Goal: Obtain resource: Obtain resource

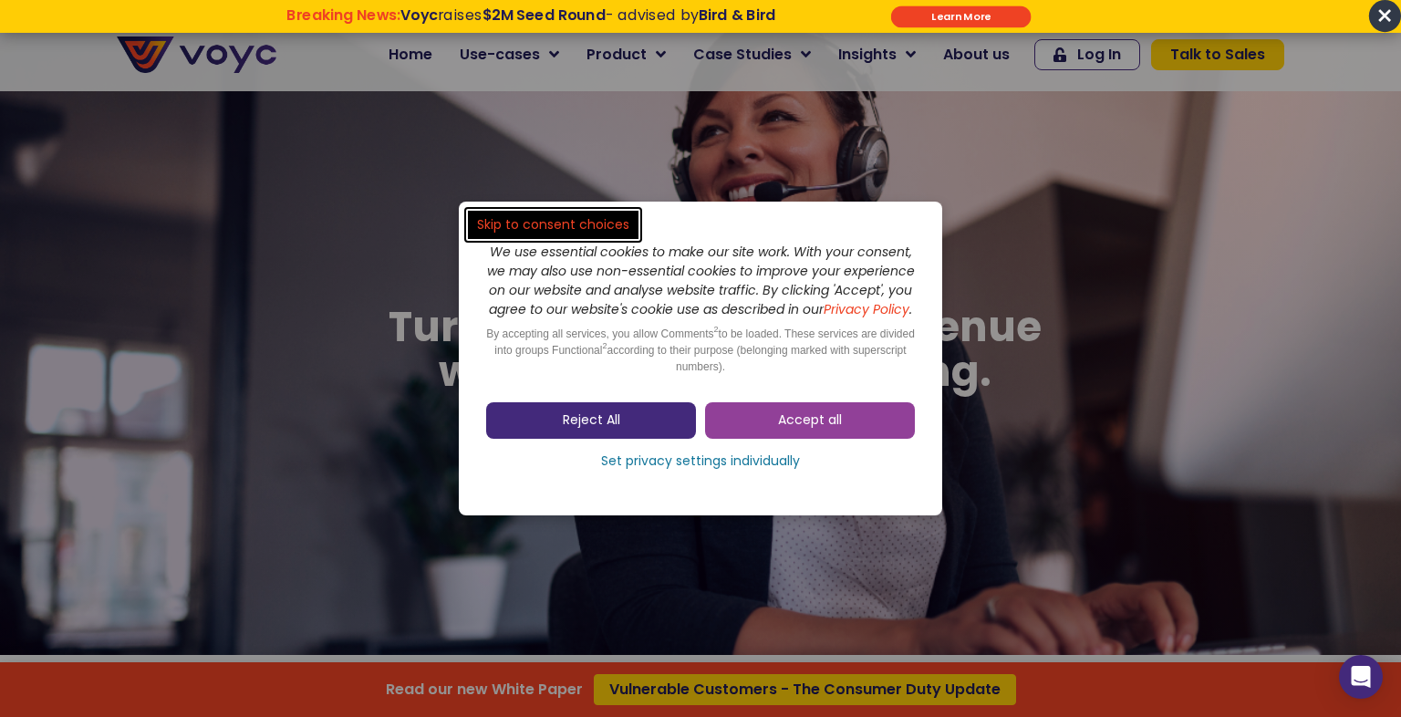
click at [591, 425] on span "Reject All" at bounding box center [591, 420] width 57 height 18
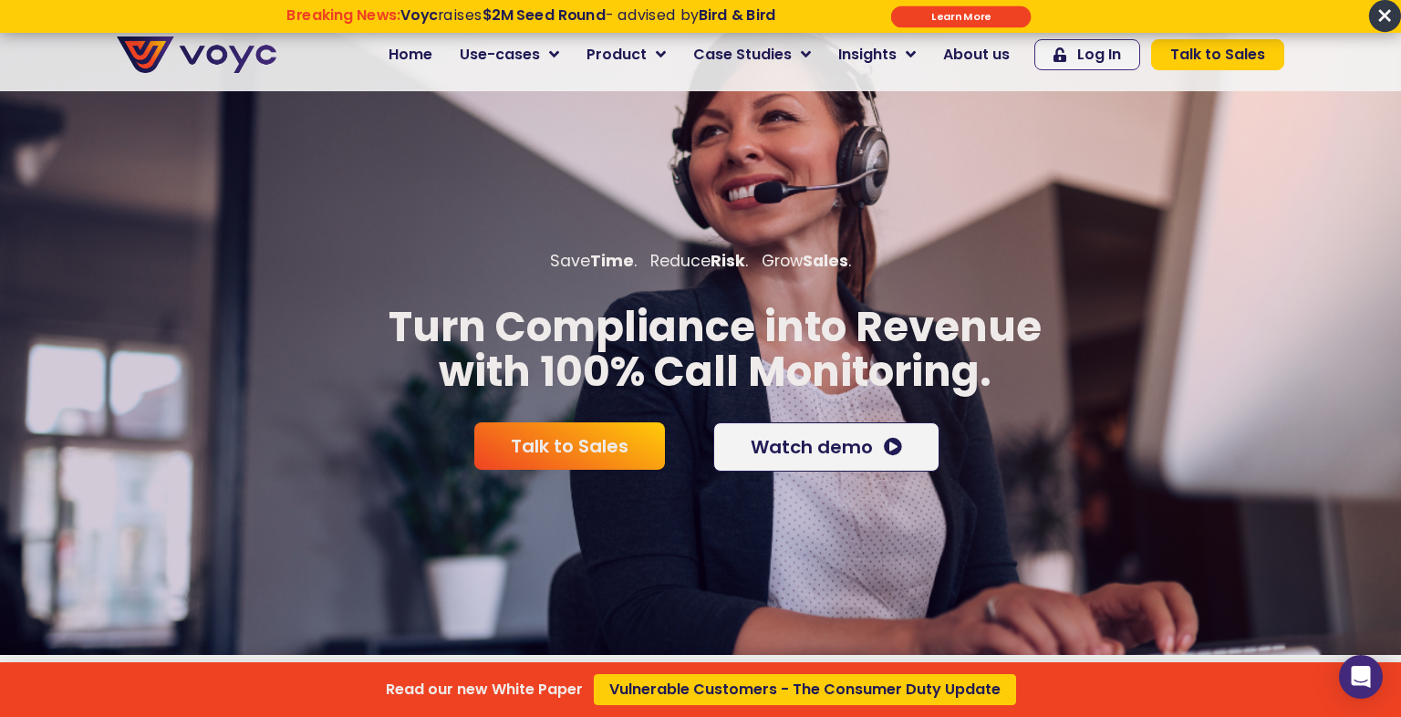
click at [702, 696] on span "Vulnerable Customers - The Consumer Duty Update" at bounding box center [804, 689] width 391 height 15
click at [547, 16] on strong "$2M Seed Round" at bounding box center [544, 15] width 123 height 20
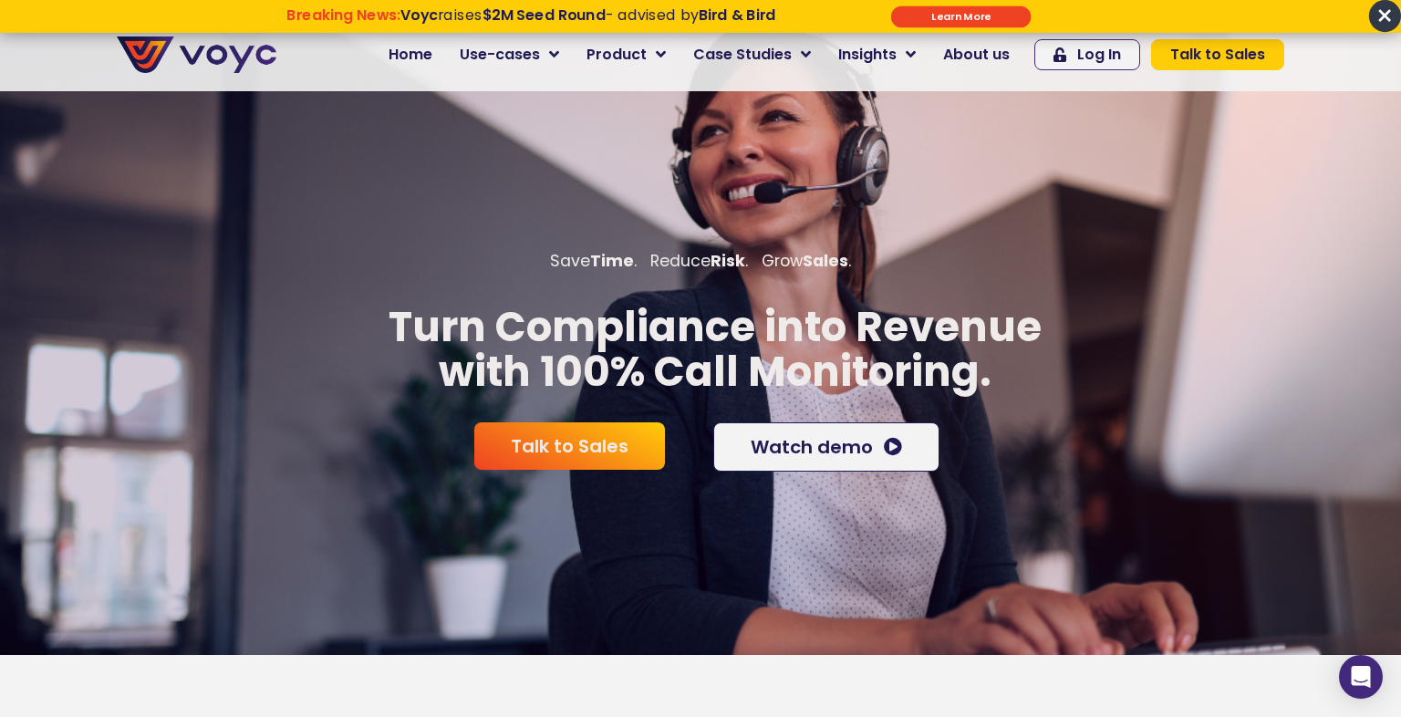
click at [955, 16] on input "******" at bounding box center [961, 16] width 140 height 22
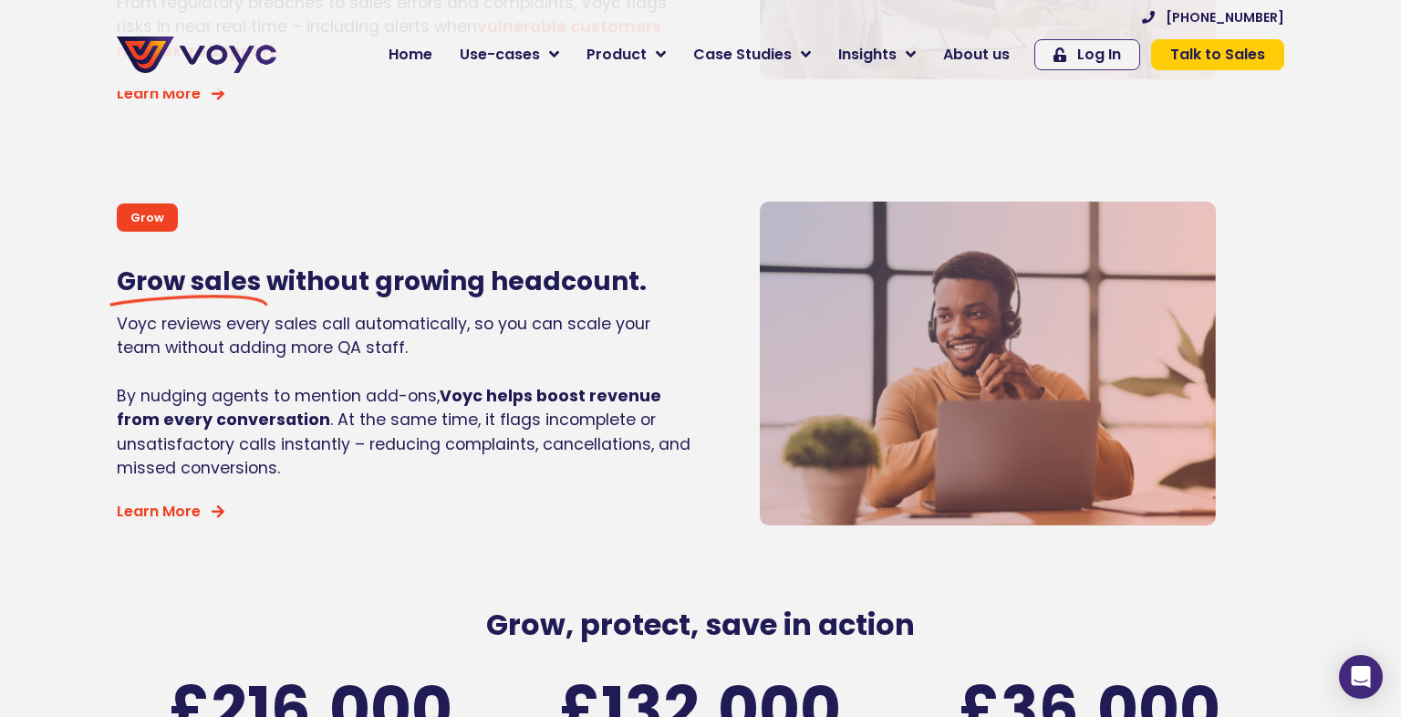
scroll to position [2297, 0]
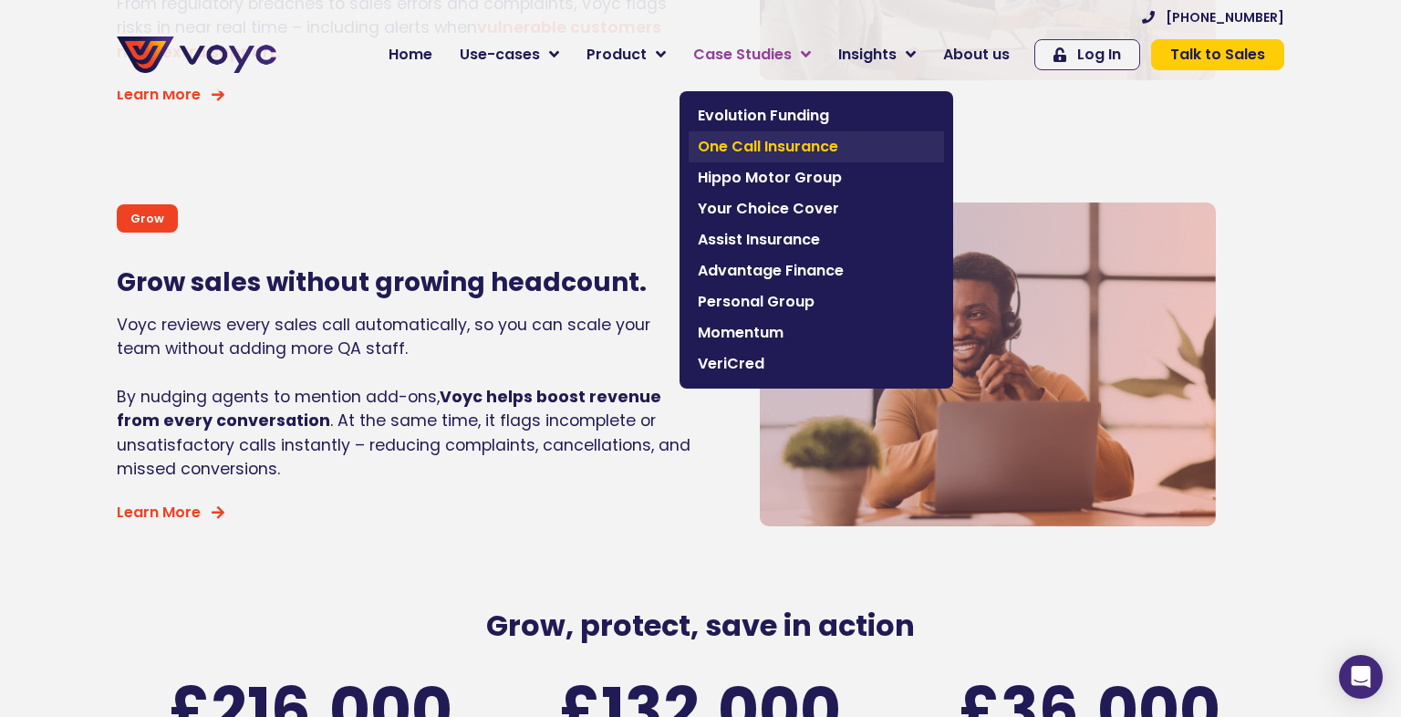
click at [766, 151] on span "One Call Insurance" at bounding box center [816, 147] width 237 height 22
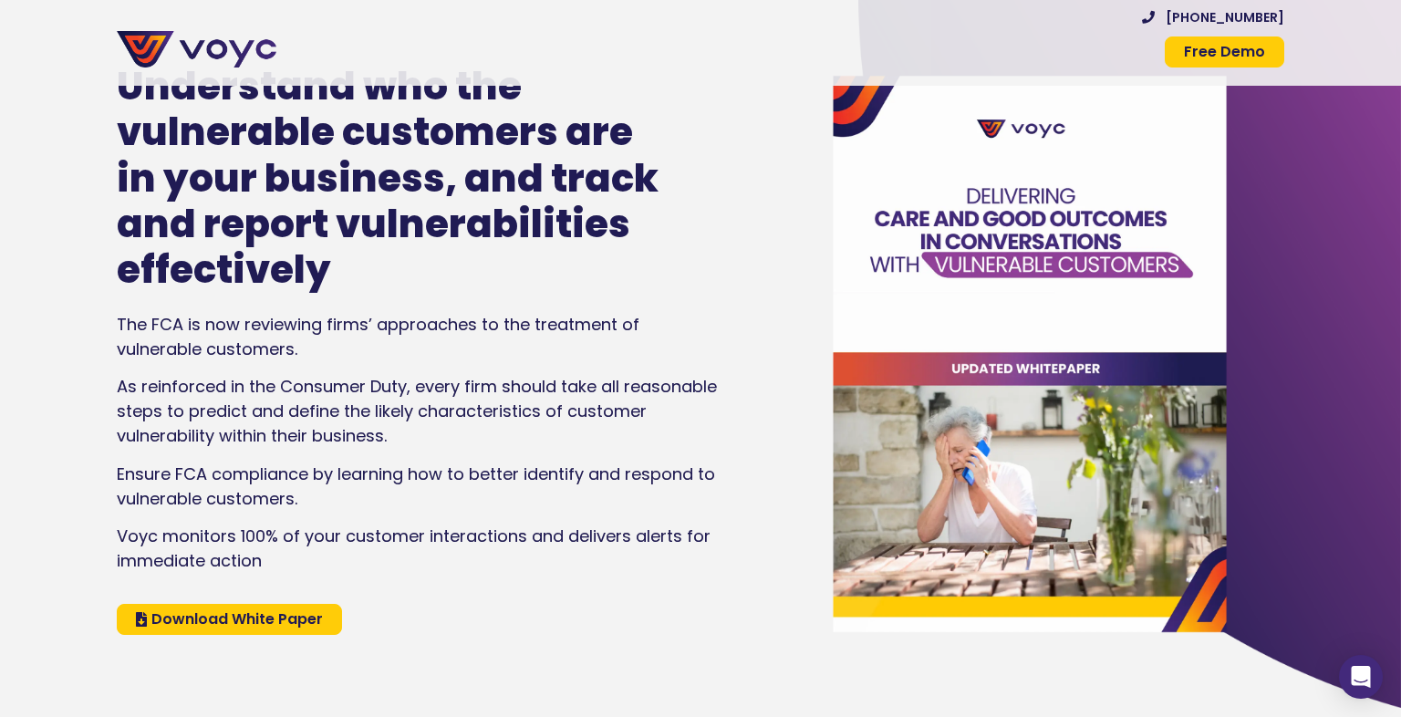
click at [276, 614] on span "Download White Paper" at bounding box center [237, 619] width 172 height 15
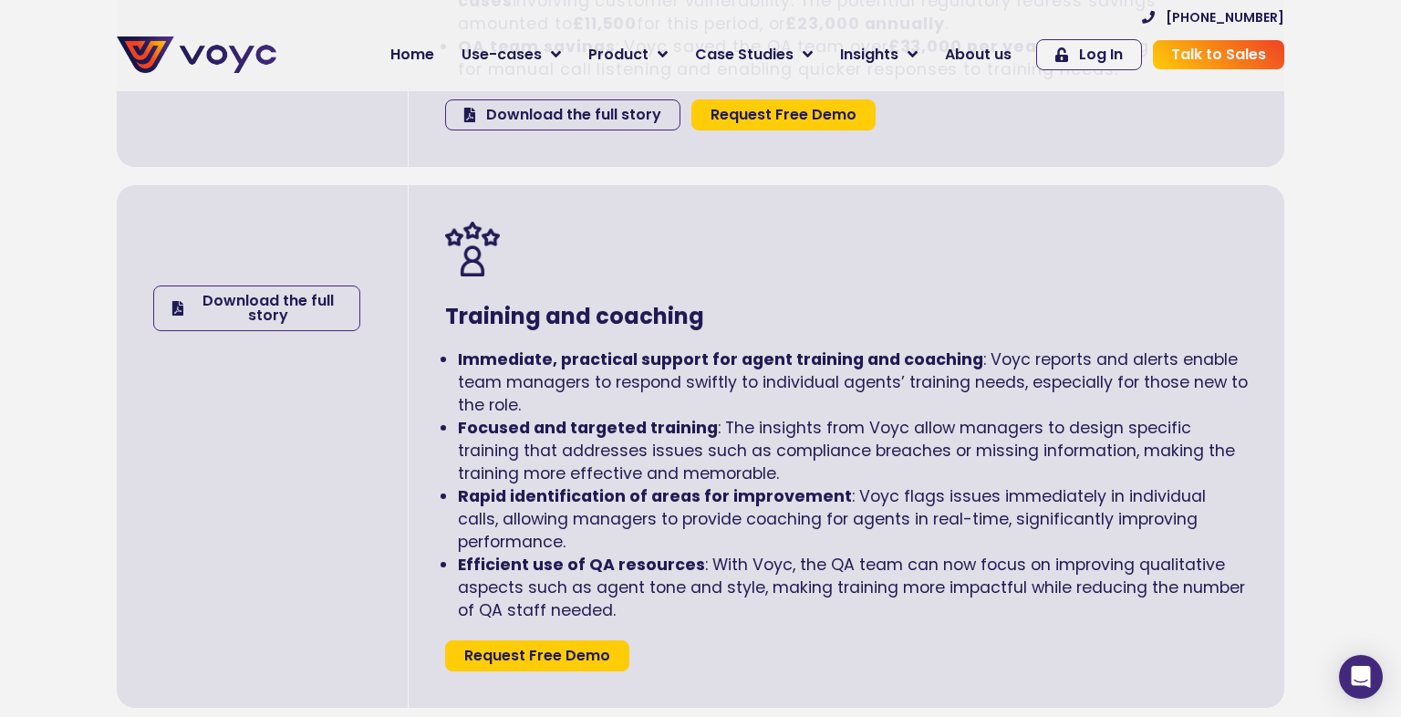
scroll to position [3445, 0]
